Goal: Information Seeking & Learning: Learn about a topic

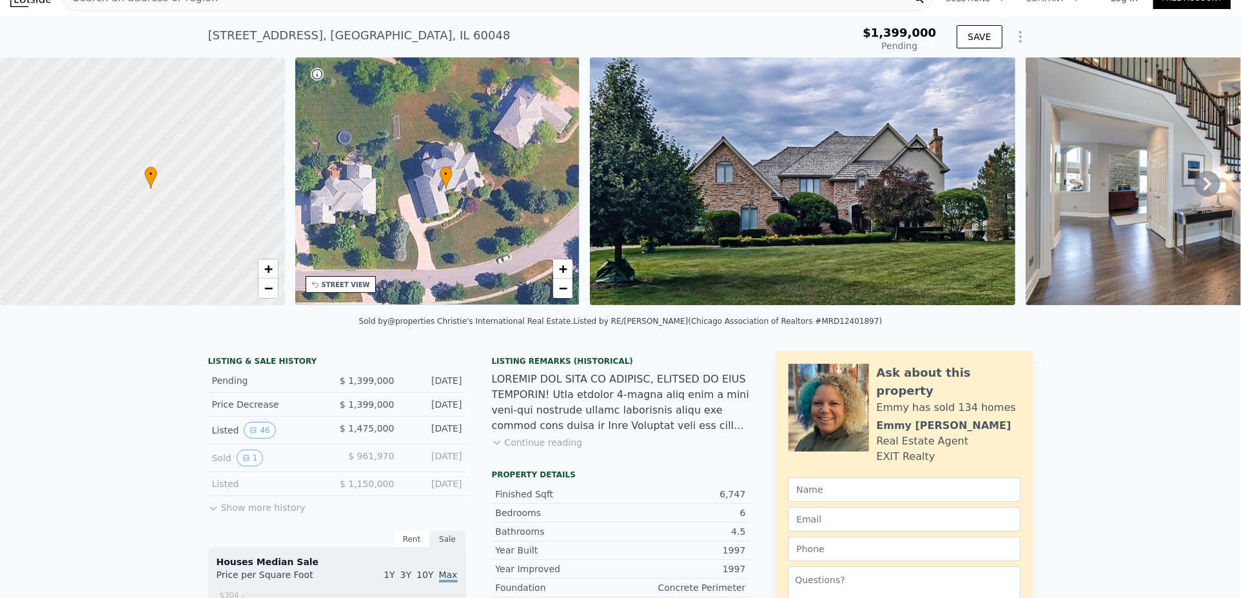
scroll to position [5, 0]
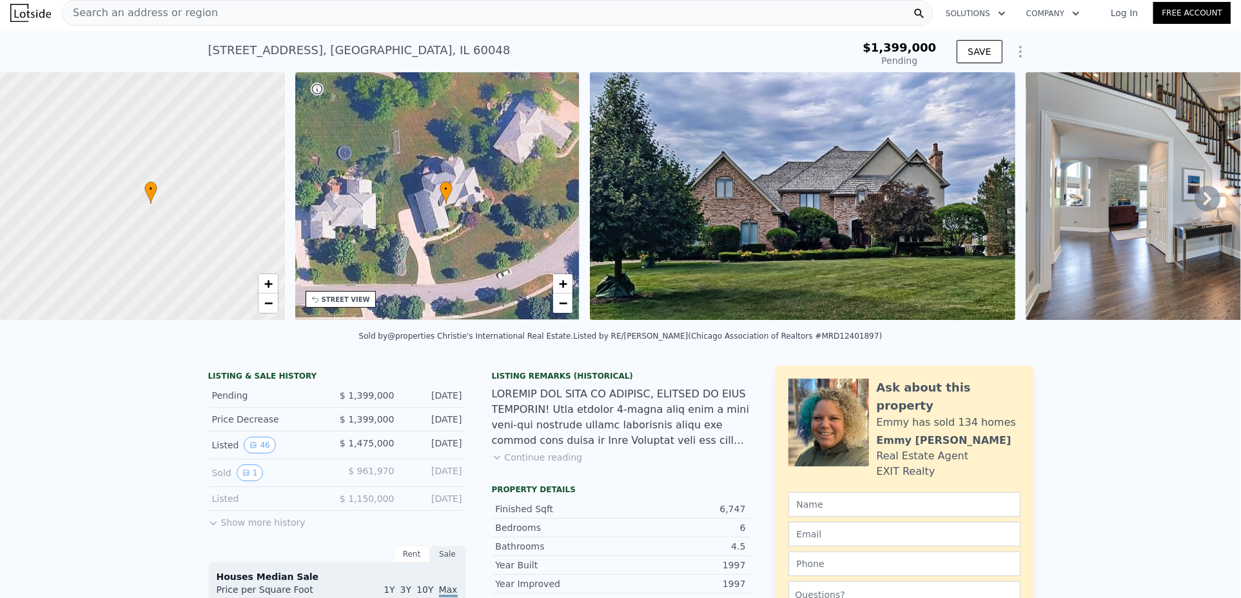
click at [507, 463] on button "Continue reading" at bounding box center [537, 457] width 91 height 13
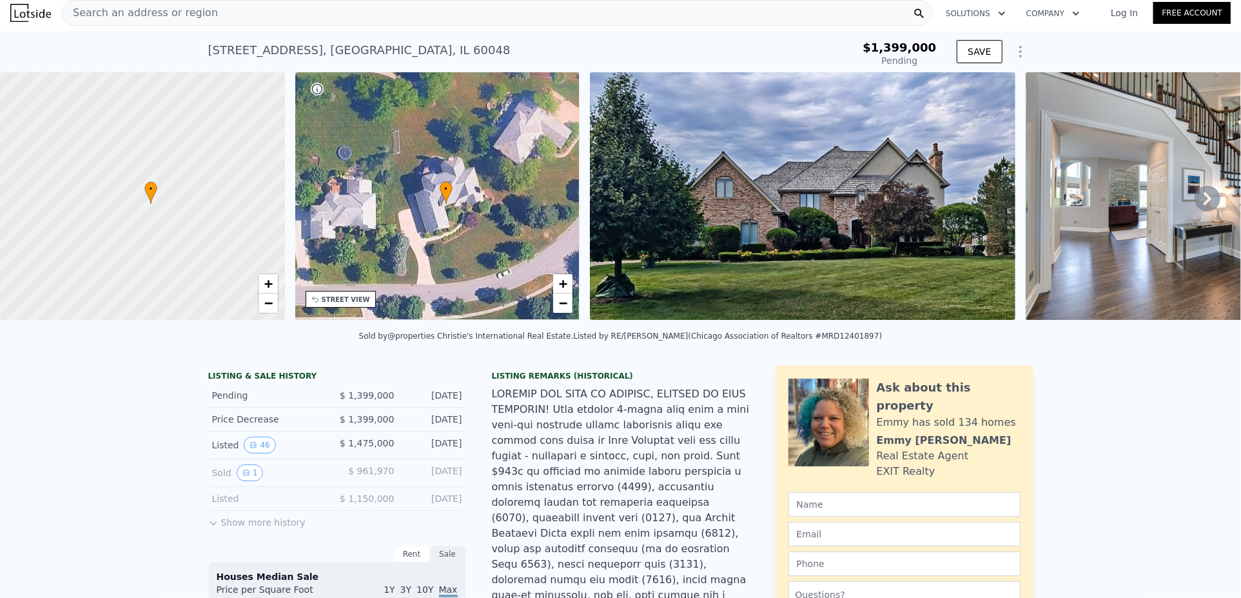
click at [222, 529] on button "Show more history" at bounding box center [256, 520] width 97 height 18
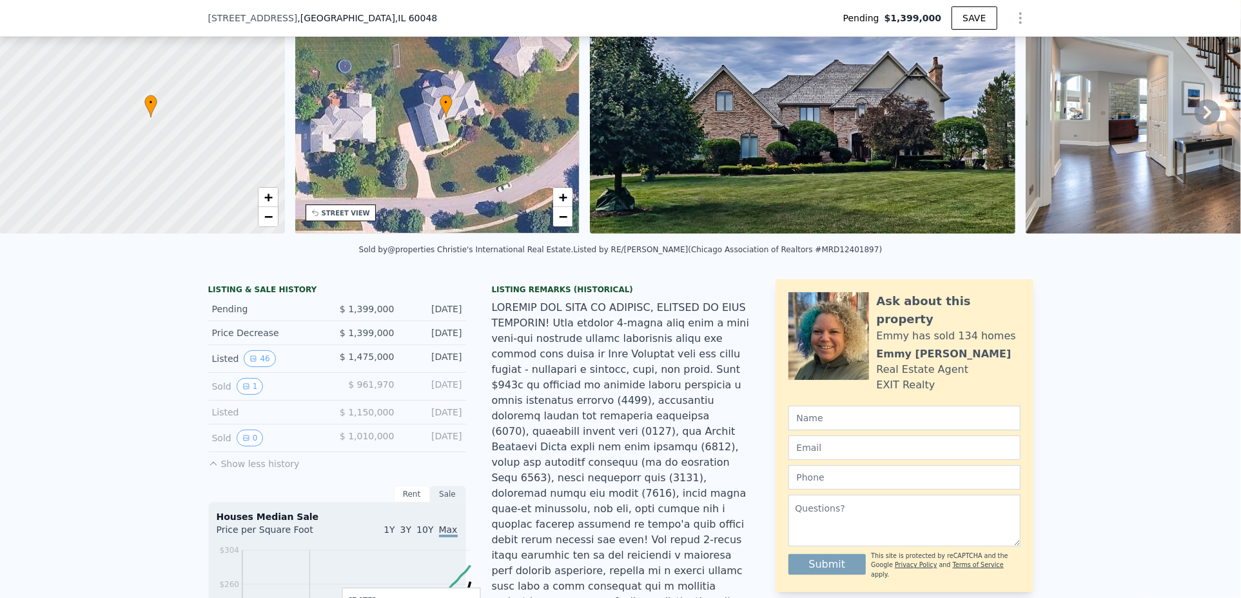
scroll to position [193, 0]
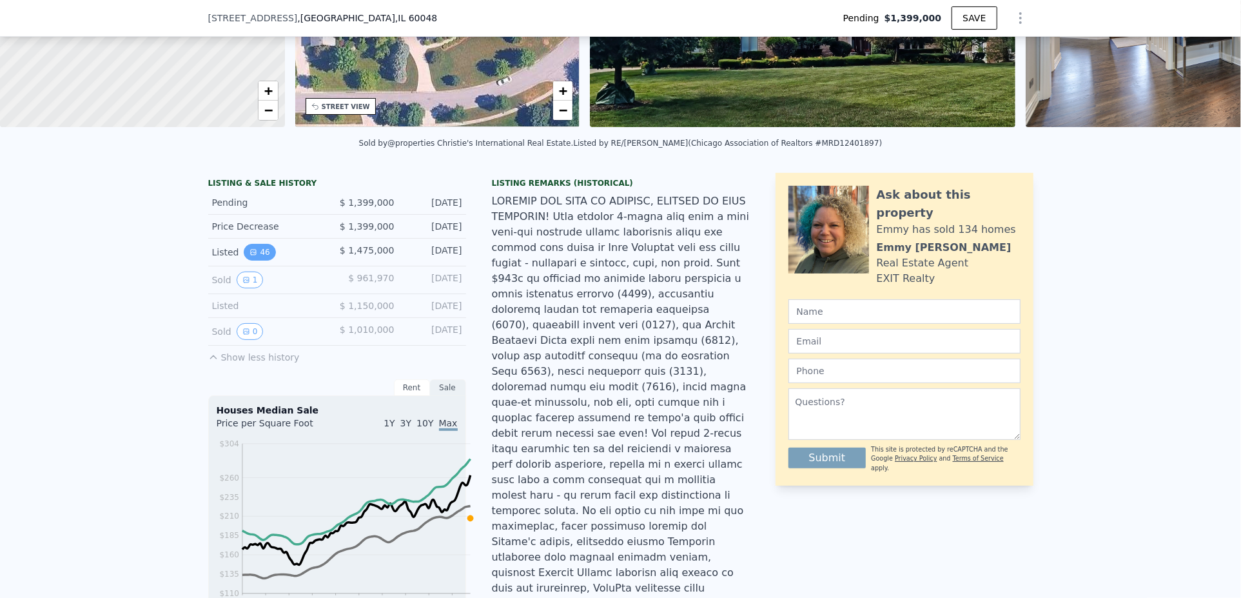
click at [251, 255] on icon "View historical data" at bounding box center [253, 251] width 5 height 5
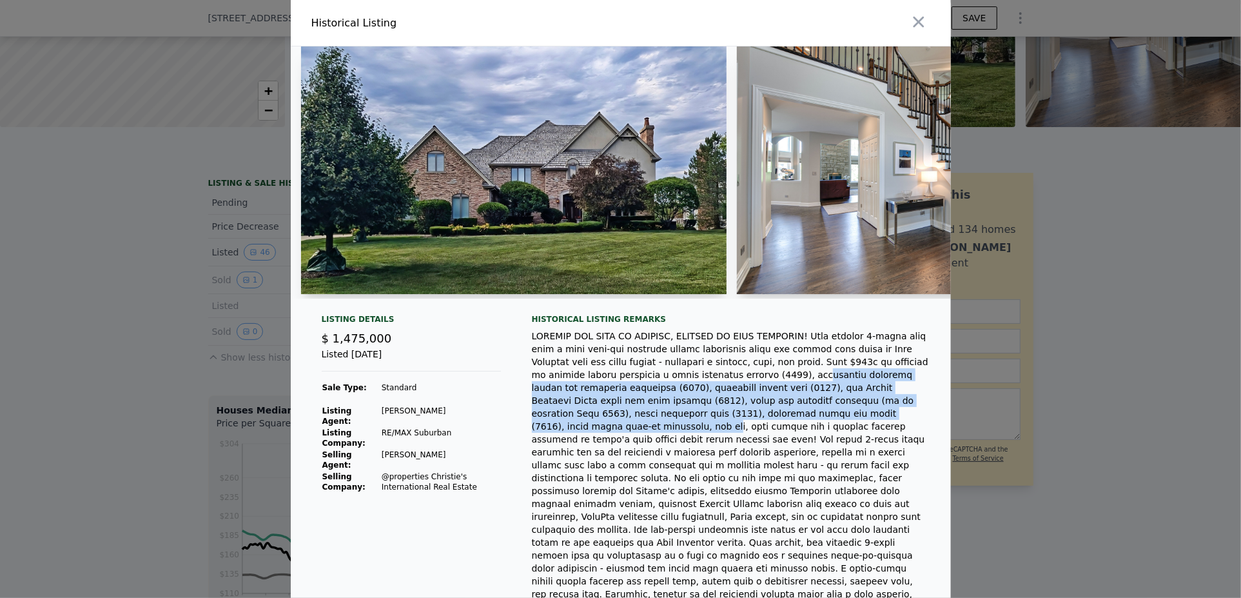
drag, startPoint x: 637, startPoint y: 402, endPoint x: 683, endPoint y: 439, distance: 59.6
click at [619, 442] on div at bounding box center [731, 535] width 398 height 413
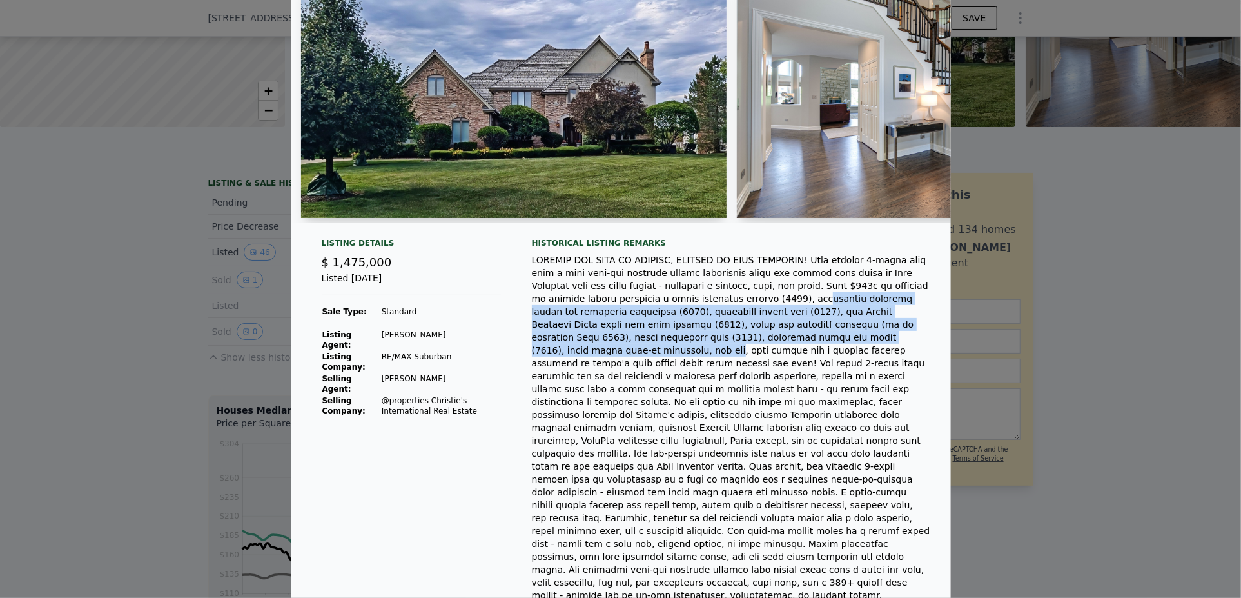
scroll to position [0, 0]
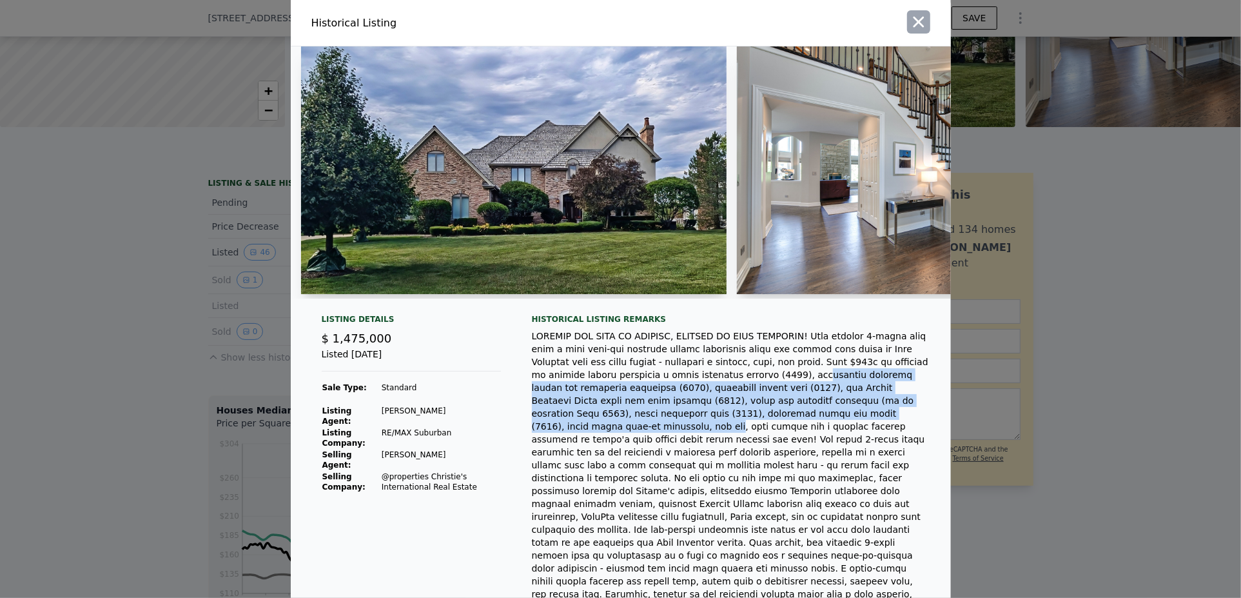
click at [619, 22] on icon "button" at bounding box center [919, 22] width 18 height 18
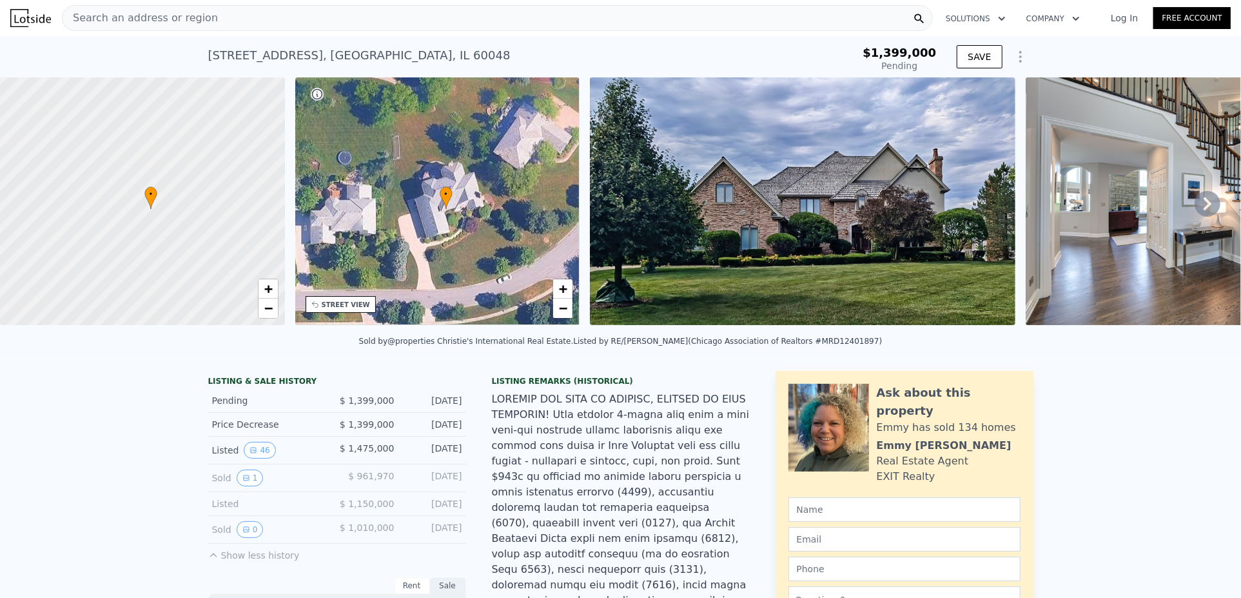
click at [327, 50] on div "[STREET_ADDRESS]" at bounding box center [359, 55] width 302 height 18
click at [327, 51] on div "[STREET_ADDRESS]" at bounding box center [359, 55] width 302 height 18
drag, startPoint x: 612, startPoint y: 375, endPoint x: 784, endPoint y: 439, distance: 184.4
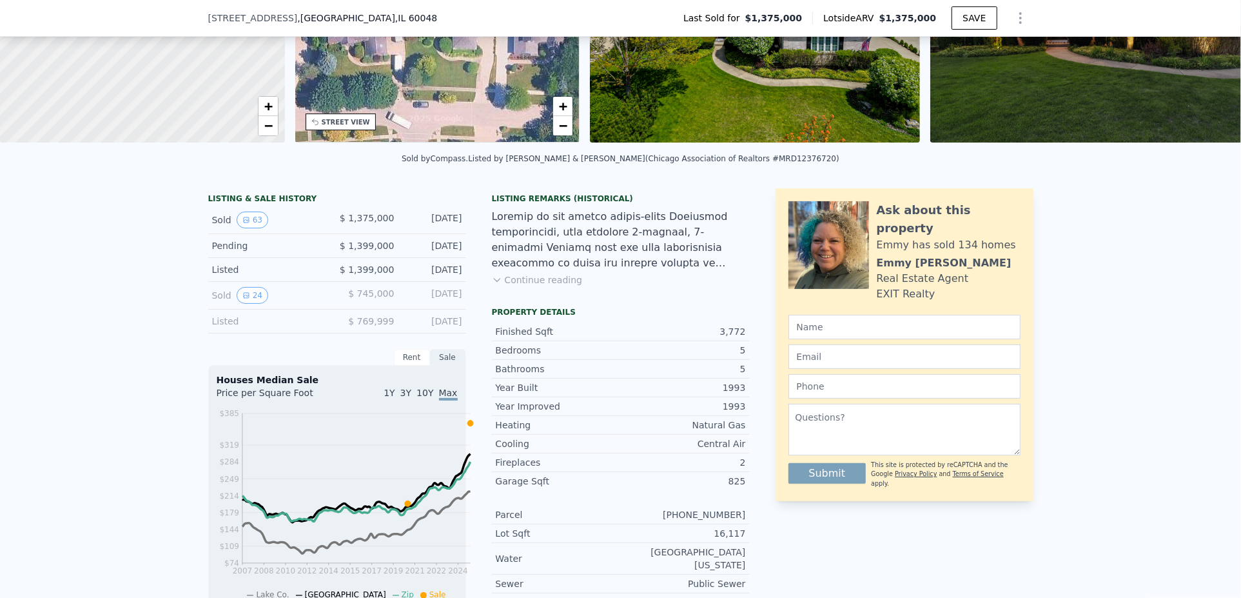
scroll to position [188, 0]
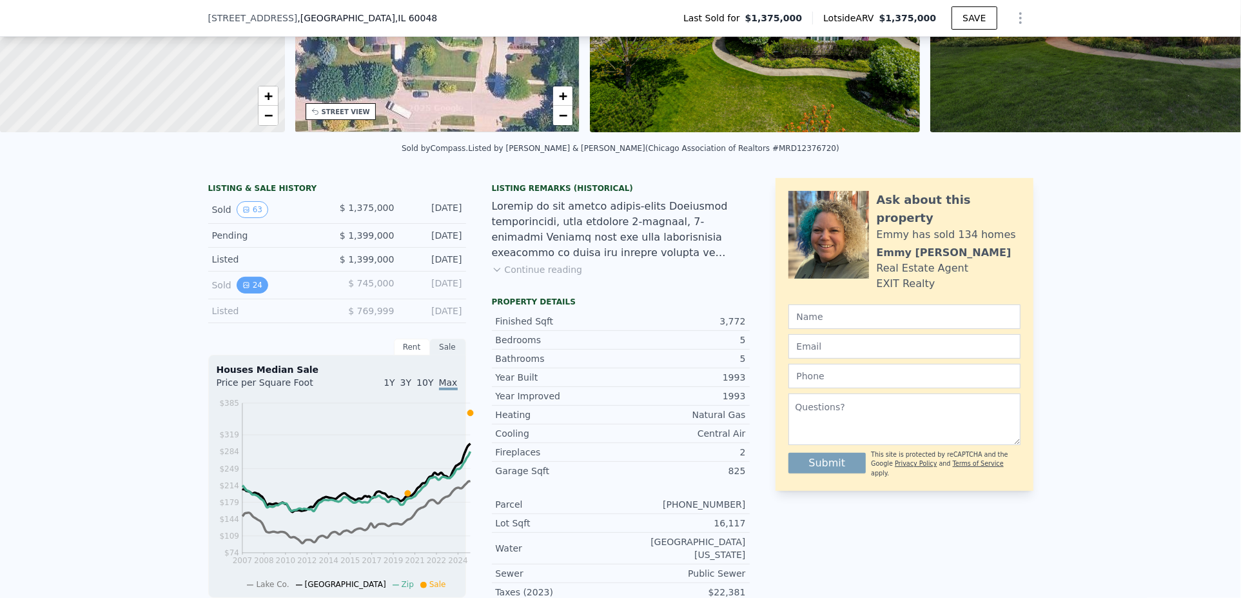
click at [237, 293] on button "24" at bounding box center [253, 285] width 32 height 17
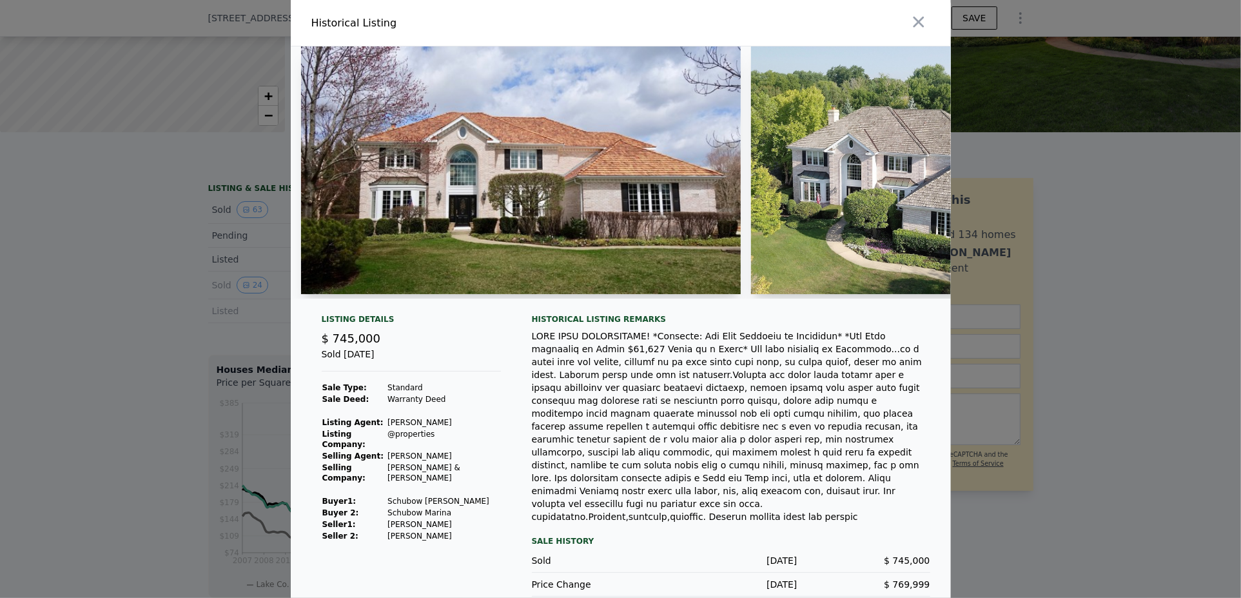
click at [673, 258] on img at bounding box center [521, 170] width 440 height 248
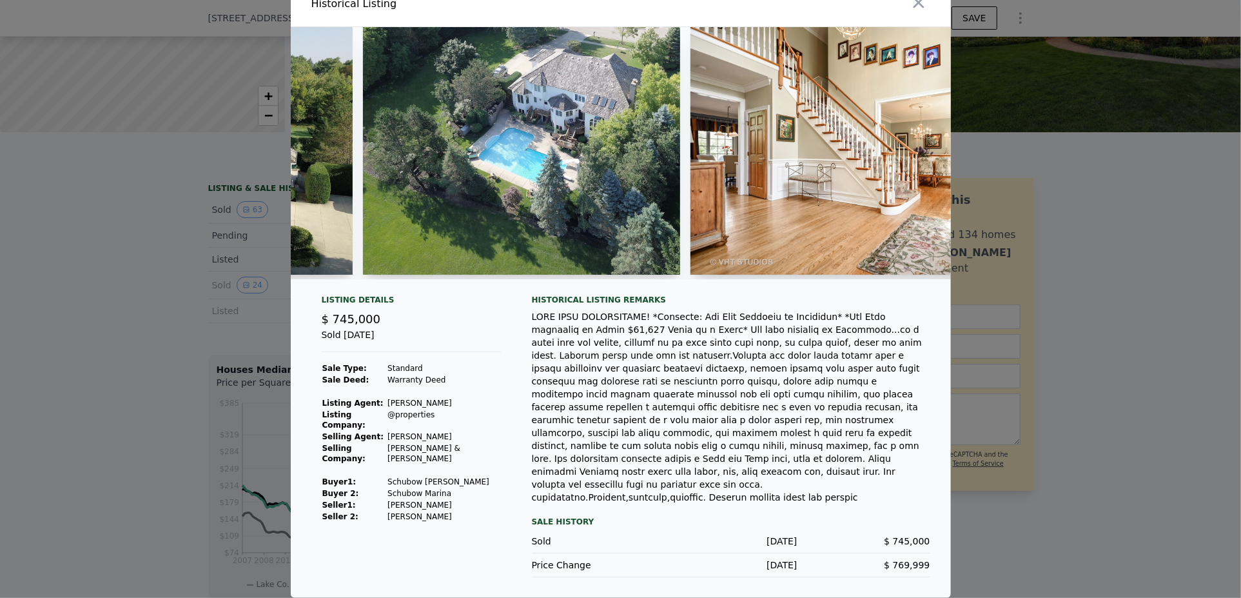
scroll to position [0, 0]
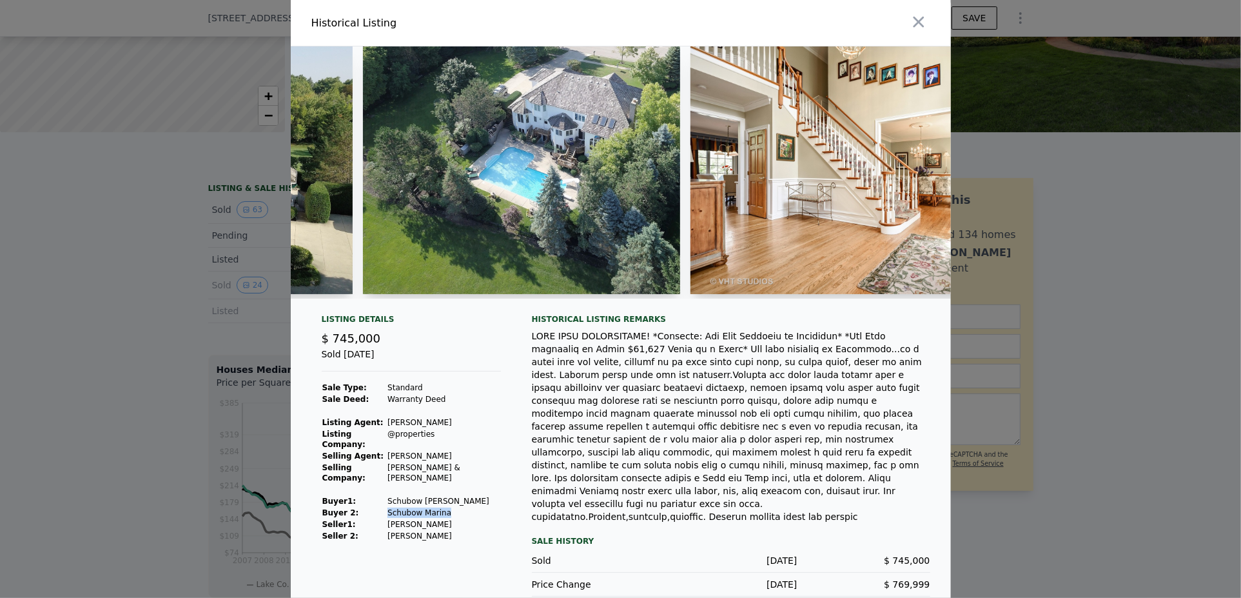
drag, startPoint x: 422, startPoint y: 529, endPoint x: 370, endPoint y: 525, distance: 52.4
click at [370, 518] on tr "Buyer 2: Schubow Marina" at bounding box center [411, 513] width 179 height 12
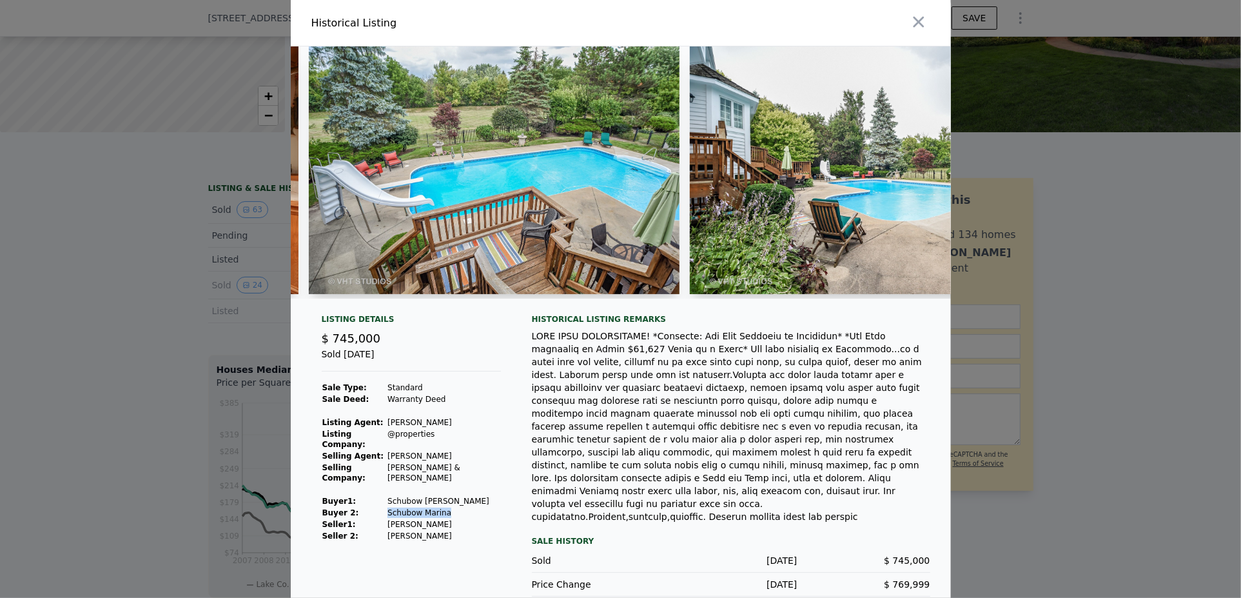
scroll to position [0, 7214]
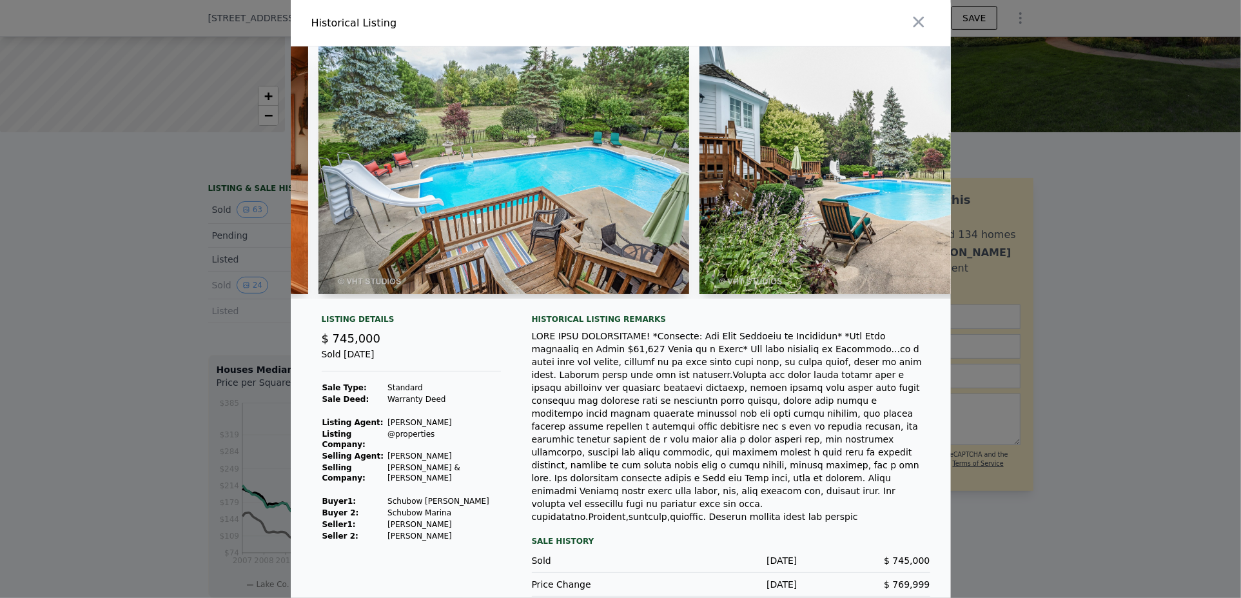
click at [1174, 304] on div at bounding box center [620, 299] width 1241 height 598
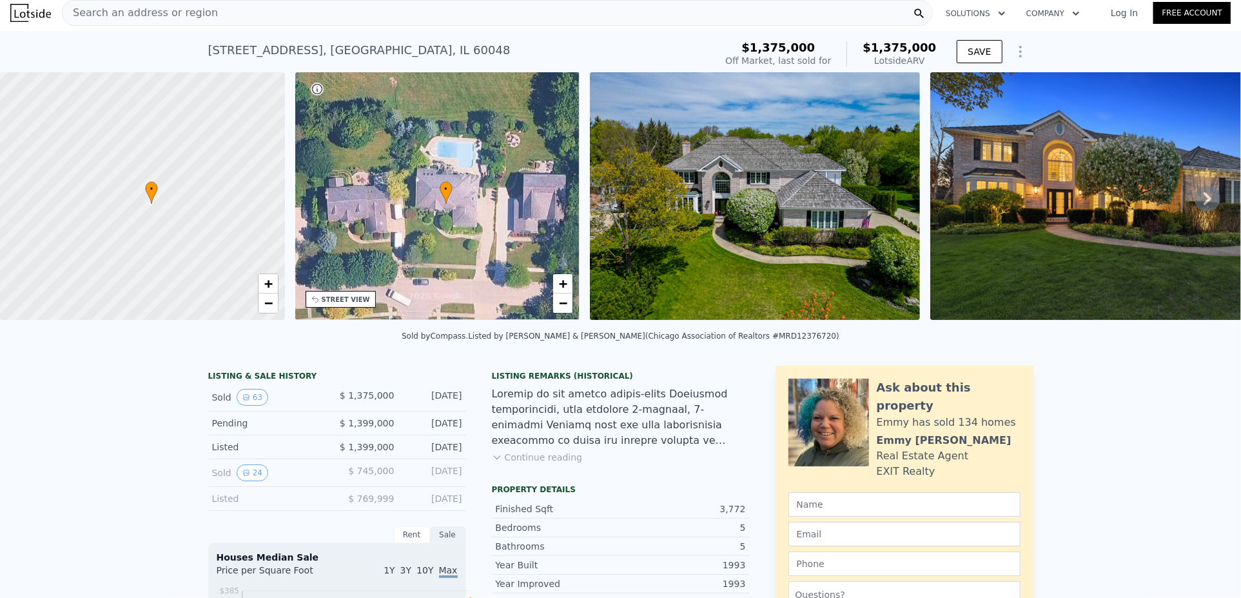
scroll to position [0, 0]
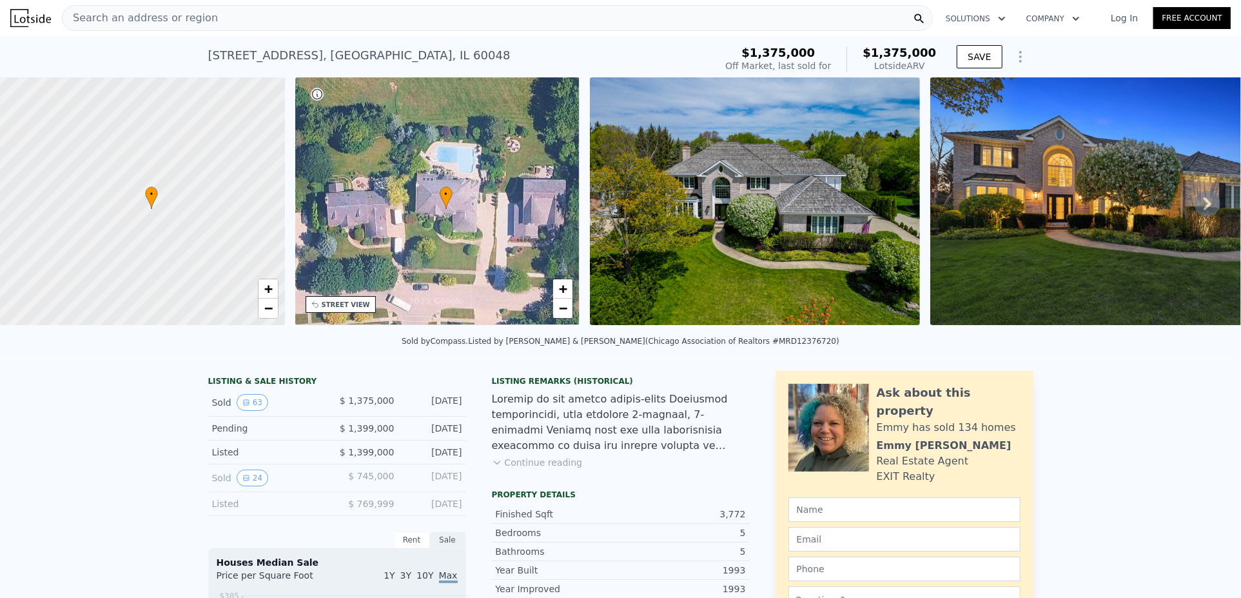
click at [824, 286] on img at bounding box center [755, 201] width 330 height 248
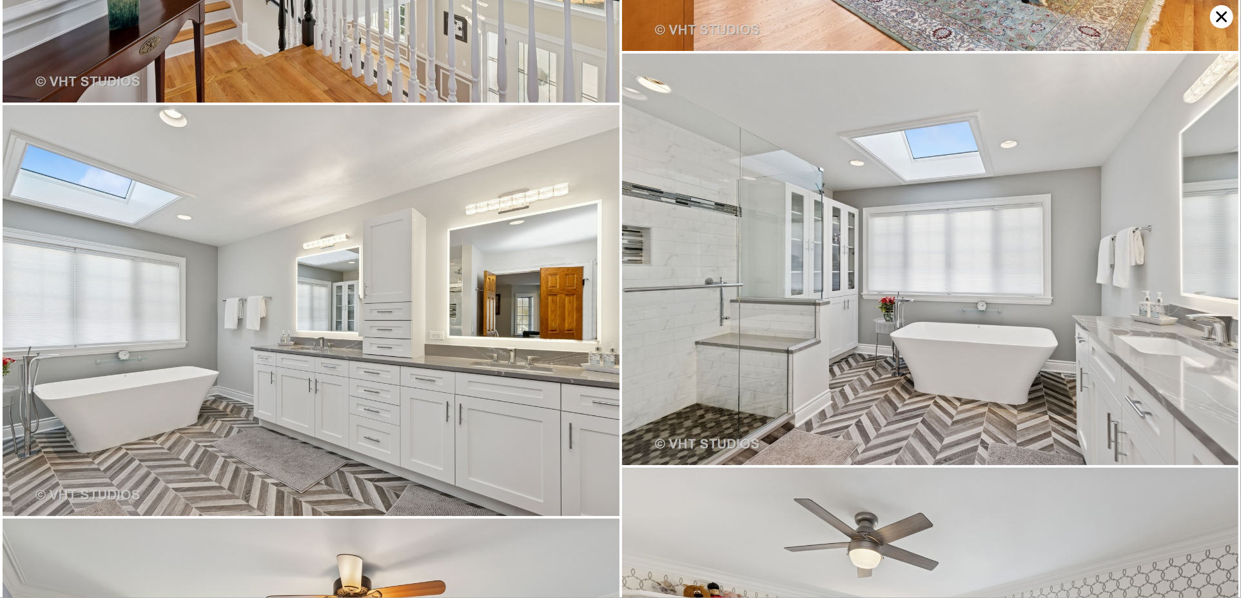
scroll to position [4925, 0]
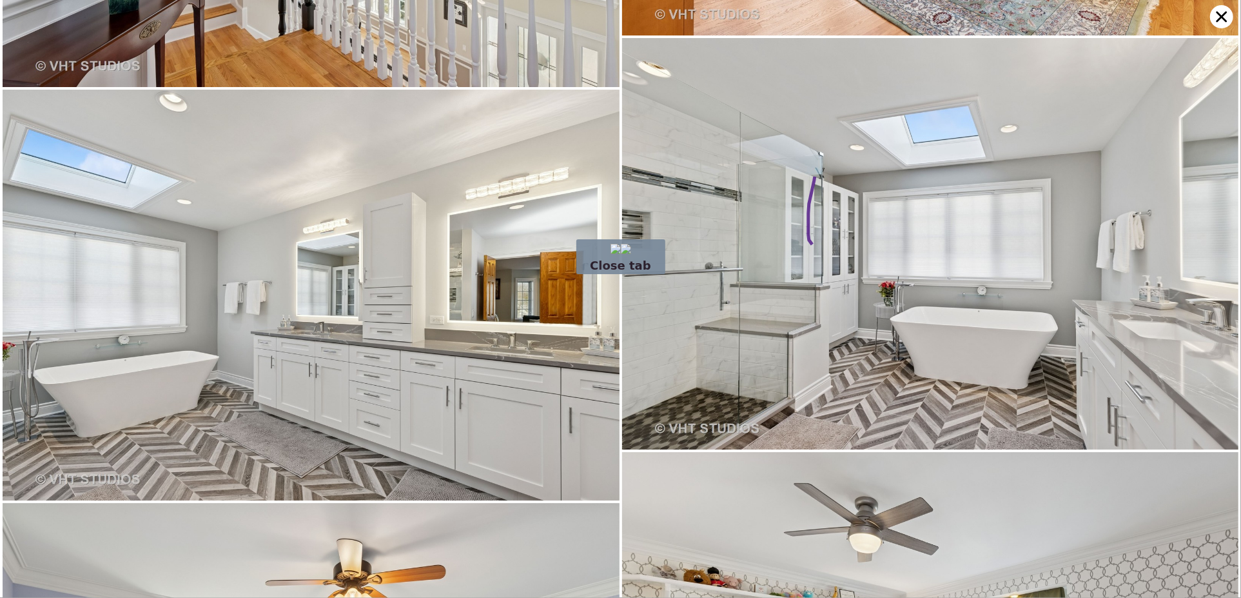
drag, startPoint x: 815, startPoint y: 177, endPoint x: 908, endPoint y: 255, distance: 121.7
